Goal: Task Accomplishment & Management: Manage account settings

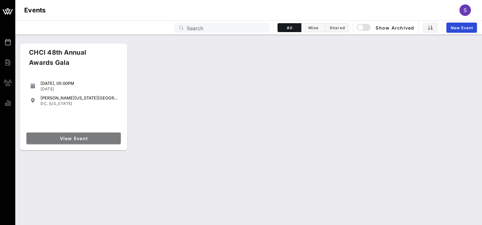
click at [72, 138] on span "View Event" at bounding box center [73, 138] width 89 height 5
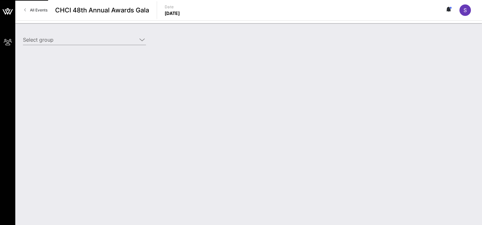
type input "[US_STATE][GEOGRAPHIC_DATA] ([US_STATE][GEOGRAPHIC_DATA]) [[PERSON_NAME], [EMAI…"
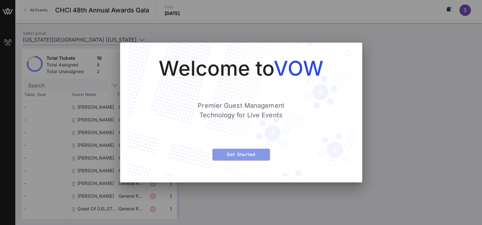
click at [251, 153] on span "Get Started" at bounding box center [241, 154] width 47 height 5
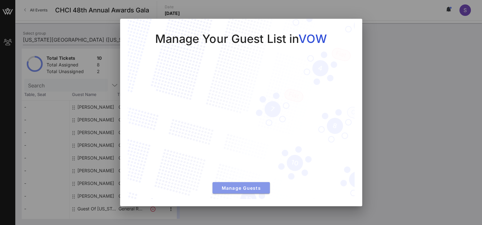
click at [242, 186] on span "Manage Guests" at bounding box center [241, 188] width 47 height 5
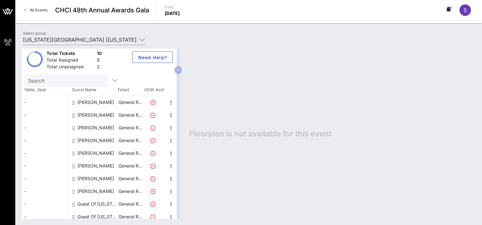
scroll to position [9, 0]
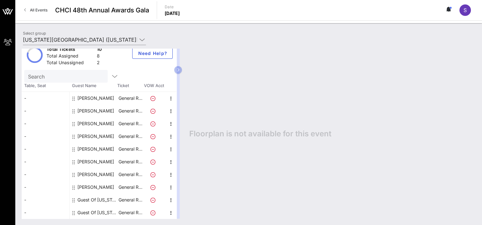
click at [95, 196] on div "Guest Of [US_STATE][GEOGRAPHIC_DATA]" at bounding box center [97, 200] width 40 height 13
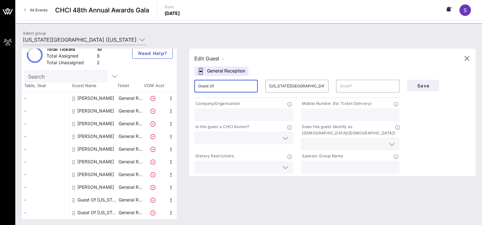
click at [228, 85] on input "Guest Of" at bounding box center [226, 86] width 56 height 10
drag, startPoint x: 229, startPoint y: 84, endPoint x: 196, endPoint y: 83, distance: 33.1
click at [196, 83] on div "​ Guest Of" at bounding box center [225, 86] width 71 height 20
type input "[PERSON_NAME]"
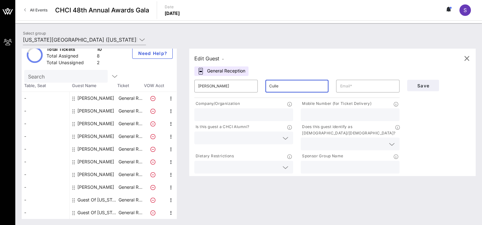
type input "Culle"
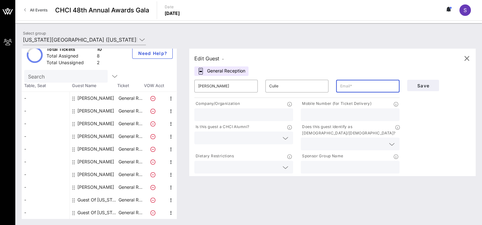
type input "n"
type input "[EMAIL_ADDRESS][DOMAIN_NAME]"
click at [212, 113] on input "text" at bounding box center [243, 115] width 91 height 8
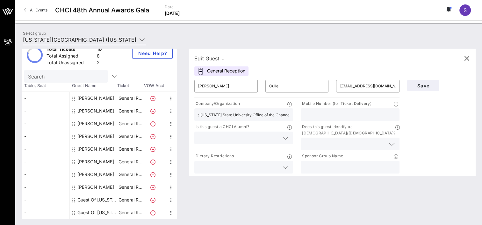
scroll to position [0, 10]
type input "The [US_STATE] State University Office of the Chancellor"
paste input "[PHONE_NUMBER]"
type input "[PHONE_NUMBER]"
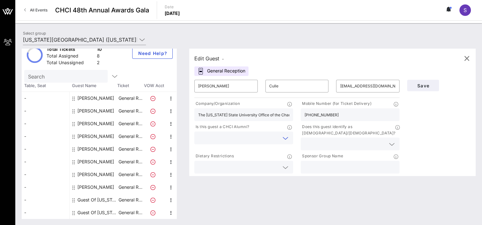
click at [251, 139] on input "text" at bounding box center [238, 138] width 81 height 8
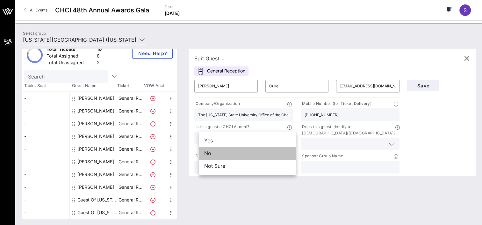
click at [238, 155] on div "No" at bounding box center [247, 153] width 97 height 13
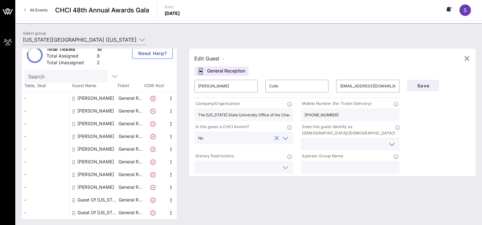
click at [339, 140] on input "text" at bounding box center [344, 144] width 81 height 8
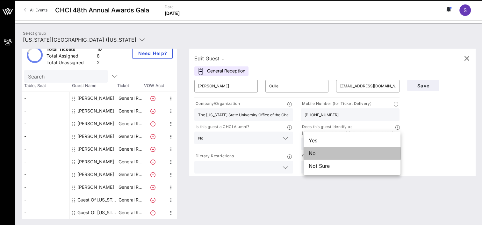
click at [336, 153] on div "No" at bounding box center [352, 153] width 97 height 13
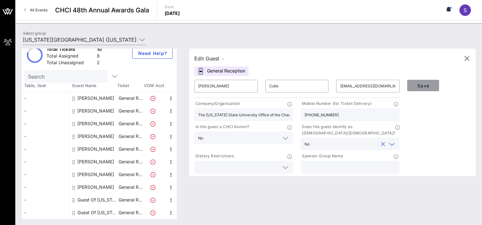
click at [421, 84] on span "Save" at bounding box center [423, 85] width 22 height 5
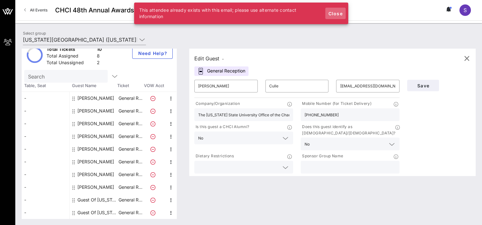
click at [335, 13] on span "Close" at bounding box center [335, 13] width 15 height 5
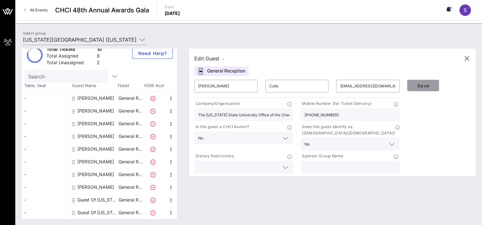
click at [427, 82] on button "Save" at bounding box center [423, 85] width 32 height 11
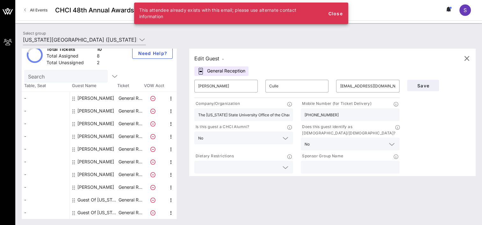
click at [445, 130] on div "Save" at bounding box center [438, 125] width 71 height 99
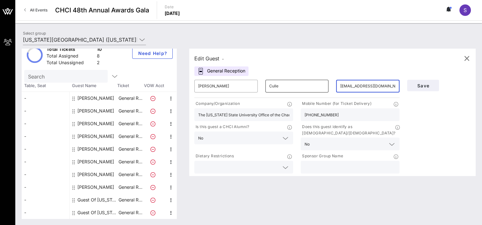
drag, startPoint x: 382, startPoint y: 87, endPoint x: 328, endPoint y: 86, distance: 53.2
click at [328, 86] on div "​ [PERSON_NAME] ​ Culle ​ [EMAIL_ADDRESS][DOMAIN_NAME]" at bounding box center [296, 86] width 213 height 20
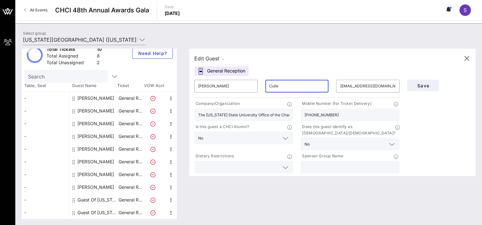
click at [292, 85] on input "Culle" at bounding box center [297, 86] width 56 height 10
type input "[PERSON_NAME]"
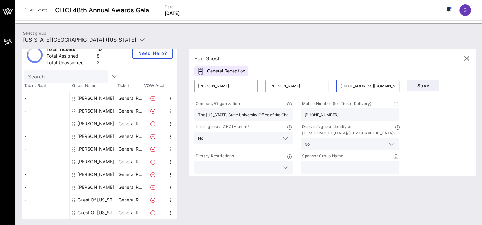
drag, startPoint x: 389, startPoint y: 84, endPoint x: 332, endPoint y: 130, distance: 73.2
click at [331, 89] on div "​ [PERSON_NAME] ​ [PERSON_NAME] ​ [EMAIL_ADDRESS][DOMAIN_NAME]" at bounding box center [296, 86] width 213 height 20
type input "[PERSON_NAME][EMAIL_ADDRESS][PERSON_NAME][DOMAIN_NAME]"
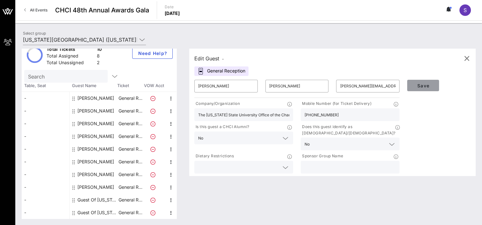
click at [426, 87] on span "Save" at bounding box center [423, 85] width 22 height 5
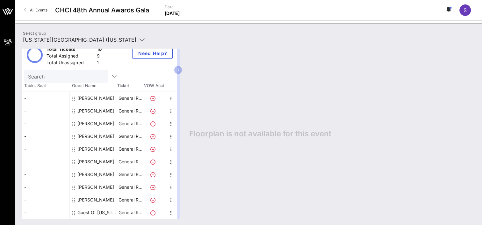
scroll to position [9, 0]
click at [93, 96] on div "[PERSON_NAME]" at bounding box center [95, 98] width 37 height 13
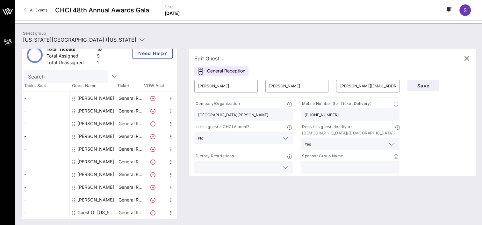
click at [97, 109] on div "[PERSON_NAME]" at bounding box center [95, 111] width 37 height 13
type input "[PERSON_NAME]"
type input "[EMAIL_ADDRESS][DOMAIN_NAME]"
type input "The [US_STATE][GEOGRAPHIC_DATA]"
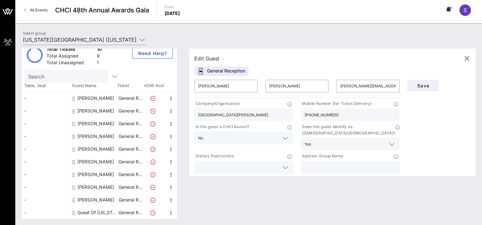
type input "[PHONE_NUMBER]"
click at [97, 109] on div "[PERSON_NAME]" at bounding box center [95, 111] width 37 height 13
click at [98, 98] on div "[PERSON_NAME]" at bounding box center [95, 98] width 37 height 13
type input "[PERSON_NAME]"
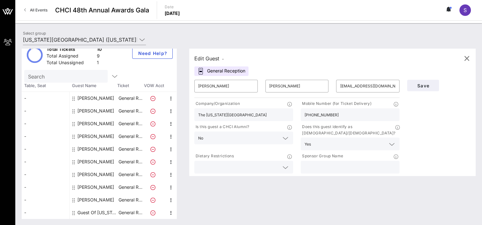
type input "[PERSON_NAME][EMAIL_ADDRESS][PERSON_NAME][DOMAIN_NAME]"
type input "[GEOGRAPHIC_DATA][PERSON_NAME]"
type input "[PHONE_NUMBER]"
click at [95, 108] on div "[PERSON_NAME]" at bounding box center [95, 111] width 37 height 13
type input "[PERSON_NAME]"
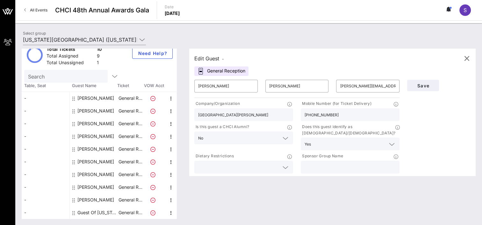
type input "[PERSON_NAME]"
type input "[EMAIL_ADDRESS][DOMAIN_NAME]"
type input "The [US_STATE][GEOGRAPHIC_DATA]"
type input "[PHONE_NUMBER]"
click at [270, 117] on input "The [US_STATE][GEOGRAPHIC_DATA]" at bounding box center [243, 115] width 91 height 8
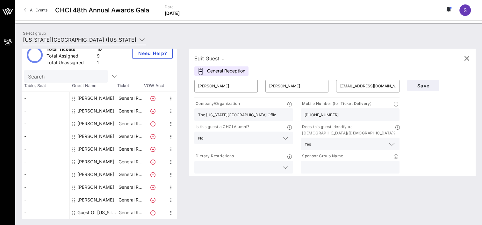
type input "The [US_STATE] State University Office of the Chancellor"
click at [425, 85] on span "Save" at bounding box center [423, 85] width 22 height 5
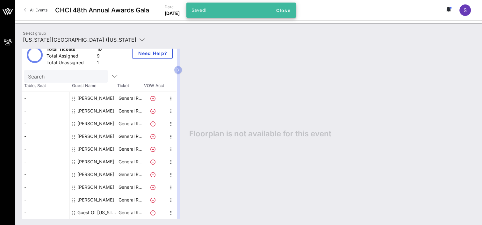
click at [92, 109] on div "[PERSON_NAME]" at bounding box center [95, 111] width 37 height 13
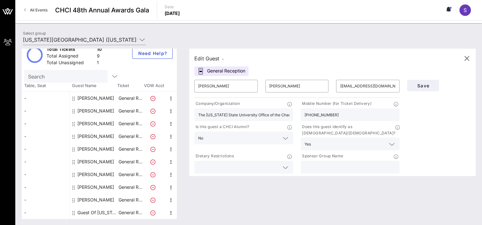
click at [102, 123] on div "[PERSON_NAME]" at bounding box center [95, 124] width 37 height 13
type input "[PERSON_NAME]"
type input "[EMAIL_ADDRESS][DOMAIN_NAME]"
type input "[PHONE_NUMBER]"
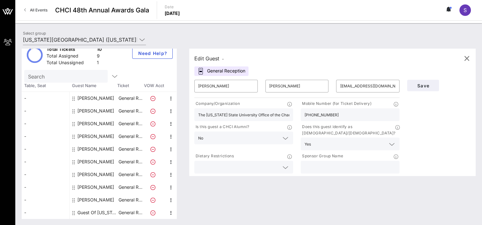
click at [87, 134] on div "[PERSON_NAME]" at bounding box center [95, 136] width 37 height 13
type input "Jack"
type input "[PERSON_NAME]"
type input "[EMAIL_ADDRESS][PERSON_NAME][DOMAIN_NAME]"
type input "The [US_STATE] State University Board of Trustees"
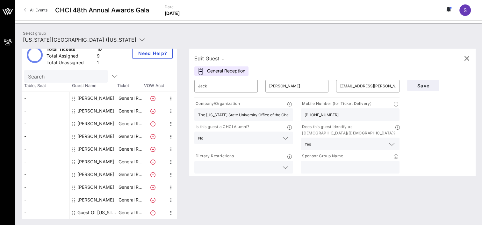
type input "[PHONE_NUMBER]"
click at [90, 149] on div "[PERSON_NAME]" at bounding box center [95, 149] width 37 height 13
type input "[PERSON_NAME]"
type input "[PERSON_NAME][EMAIL_ADDRESS][PERSON_NAME][DOMAIN_NAME]"
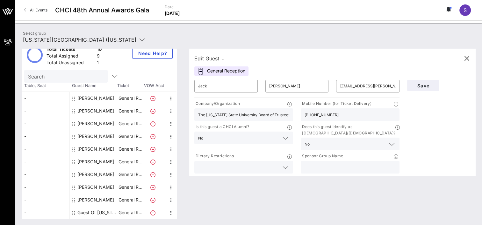
type input "The [US_STATE] State University Office of the Chancellor"
type input "[PHONE_NUMBER]"
click at [91, 161] on div "[PERSON_NAME]" at bounding box center [95, 162] width 37 height 13
type input "[PERSON_NAME]"
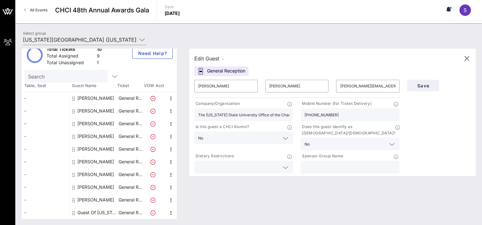
type input "[EMAIL_ADDRESS][DOMAIN_NAME]"
type input "American Association of State Colleges and Universities"
type input "[PHONE_NUMBER]"
click at [89, 174] on div "[PERSON_NAME]" at bounding box center [95, 174] width 37 height 13
type input "[PERSON_NAME]"
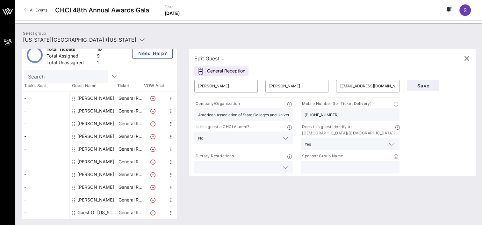
type input "[PERSON_NAME]"
type input "[EMAIL_ADDRESS][DOMAIN_NAME]"
type input "The [US_STATE][GEOGRAPHIC_DATA]"
type input "[PHONE_NUMBER]"
click at [231, 163] on input "text" at bounding box center [238, 167] width 81 height 8
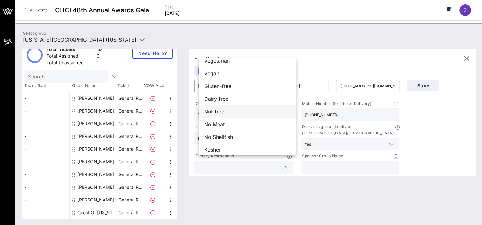
scroll to position [10, 0]
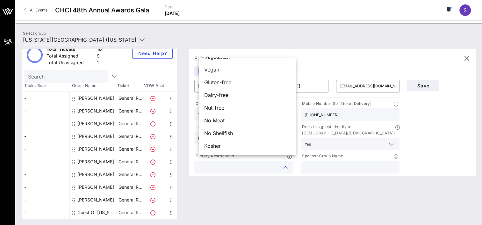
click at [251, 185] on div "Edit Guest - General Reception ​ [PERSON_NAME] ​ [PERSON_NAME] ​ [EMAIL_ADDRESS…" at bounding box center [329, 134] width 293 height 170
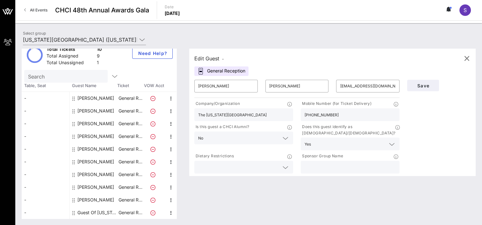
click at [90, 187] on div "[PERSON_NAME]" at bounding box center [95, 187] width 37 height 13
type input "[PERSON_NAME]"
type input "[EMAIL_ADDRESS][DOMAIN_NAME]"
type input "[US_STATE][GEOGRAPHIC_DATA], [GEOGRAPHIC_DATA]"
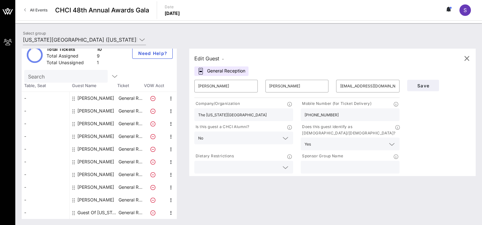
type input "[PHONE_NUMBER]"
click at [98, 186] on div "[PERSON_NAME]" at bounding box center [95, 187] width 37 height 13
click at [92, 200] on div "[PERSON_NAME]" at bounding box center [95, 200] width 37 height 13
type input "Yammilette"
type input "[PERSON_NAME]"
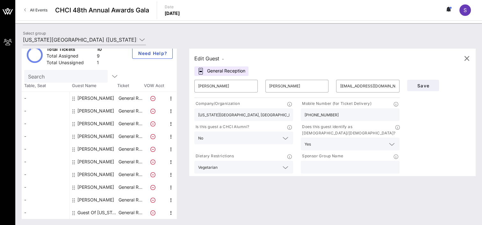
type input "[EMAIL_ADDRESS][DOMAIN_NAME]"
type input "The [US_STATE] State University Board of Trustees"
type input "[PHONE_NUMBER]"
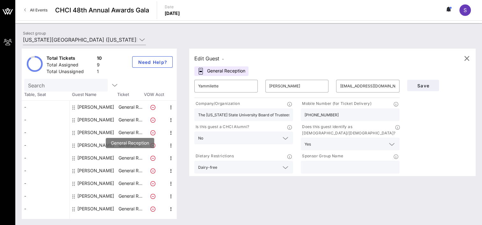
scroll to position [9, 0]
